Goal: Use online tool/utility: Utilize a website feature to perform a specific function

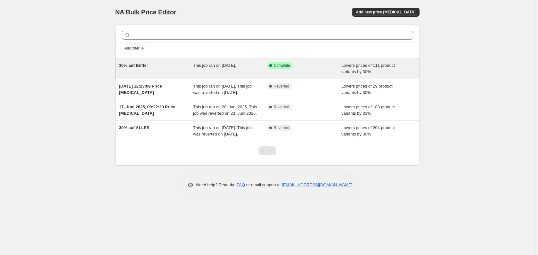
click at [160, 64] on div "30% auf Büffel" at bounding box center [156, 68] width 74 height 13
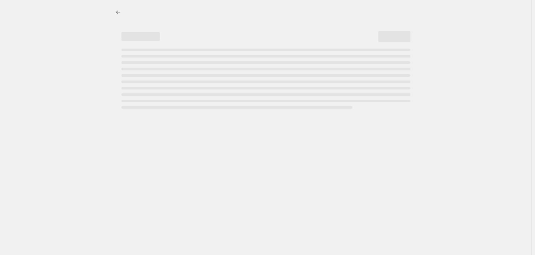
select select "percentage"
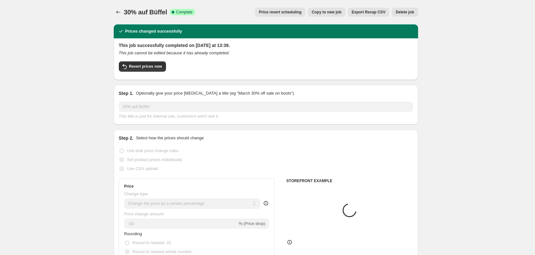
select select "collection"
click at [153, 68] on span "Revert prices now" at bounding box center [145, 66] width 33 height 5
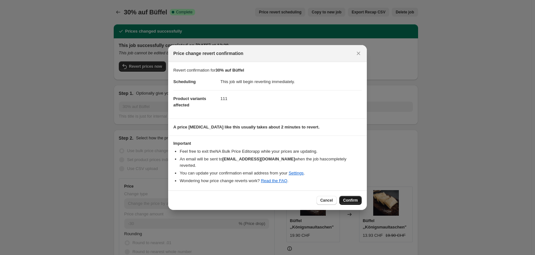
click at [353, 198] on span "Confirm" at bounding box center [350, 200] width 15 height 5
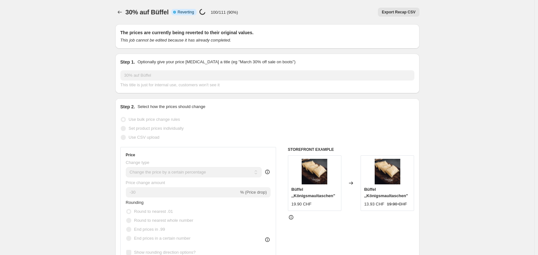
select select "percentage"
select select "collection"
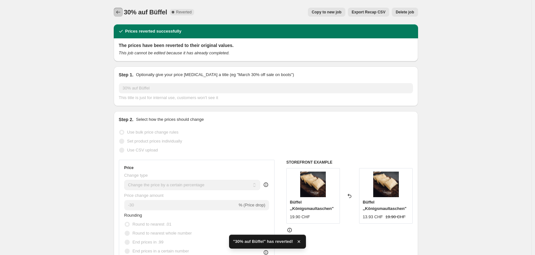
click at [119, 12] on icon "Price change jobs" at bounding box center [118, 12] width 6 height 6
